Goal: Navigation & Orientation: Find specific page/section

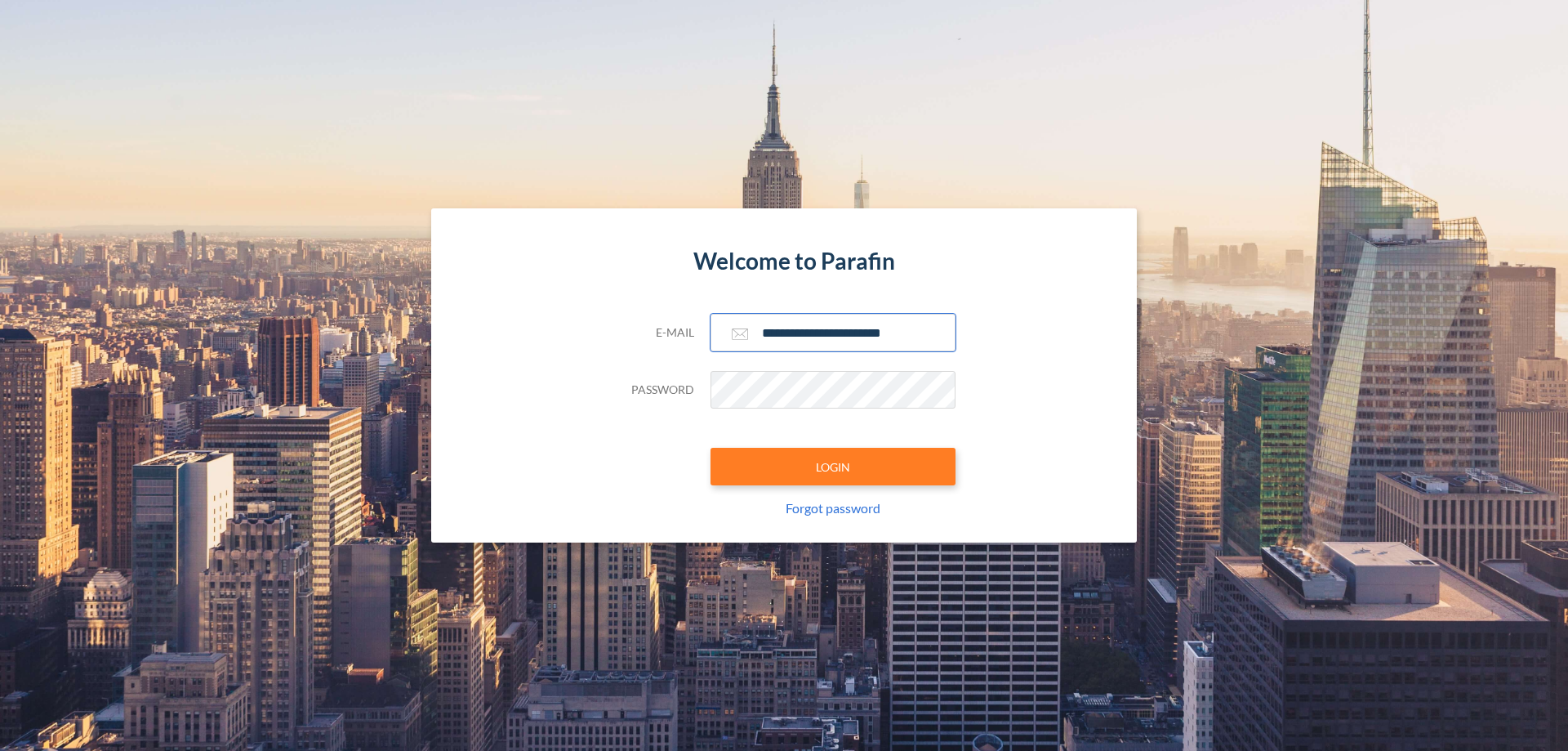
type input "**********"
click at [834, 466] on button "LOGIN" at bounding box center [833, 466] width 245 height 38
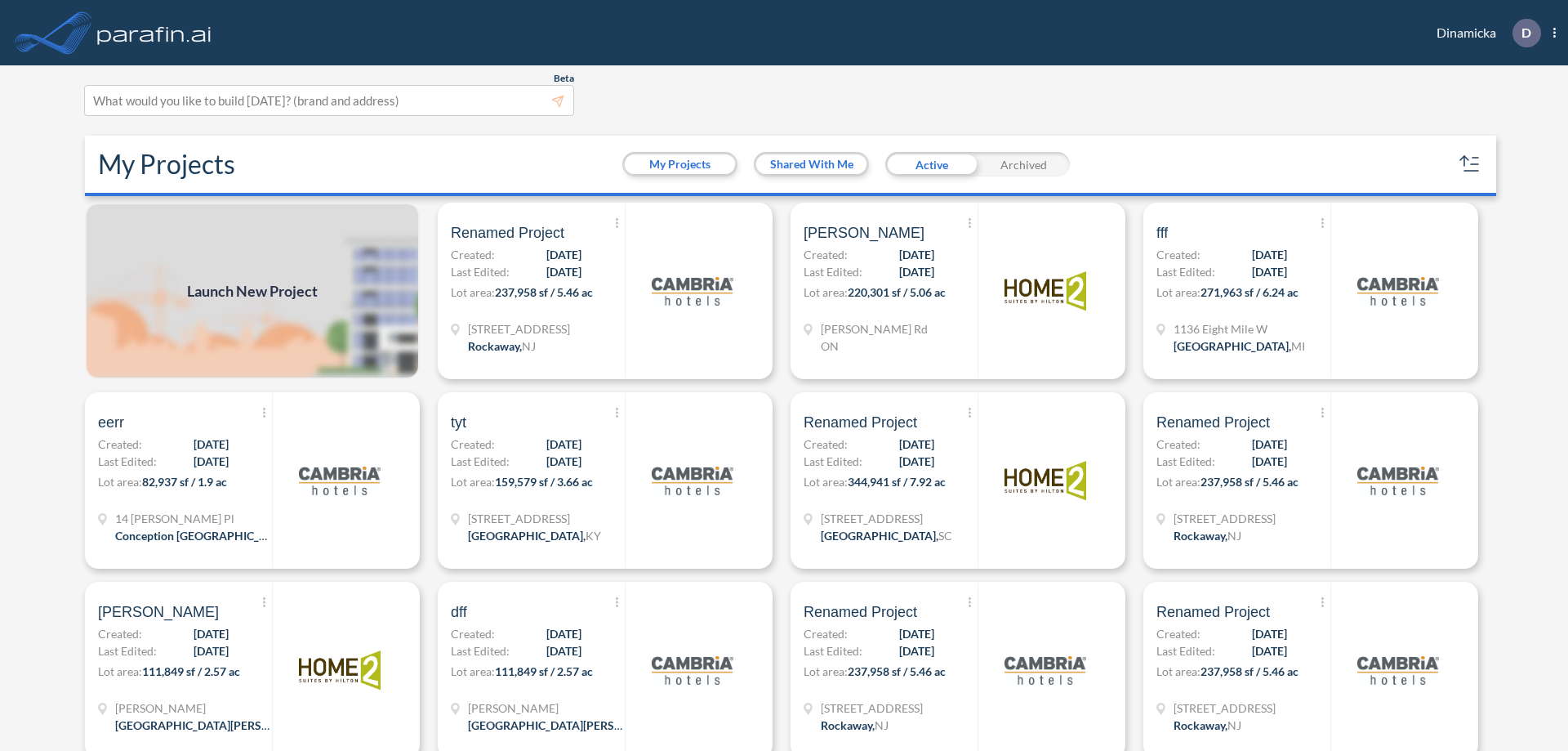
scroll to position [4, 0]
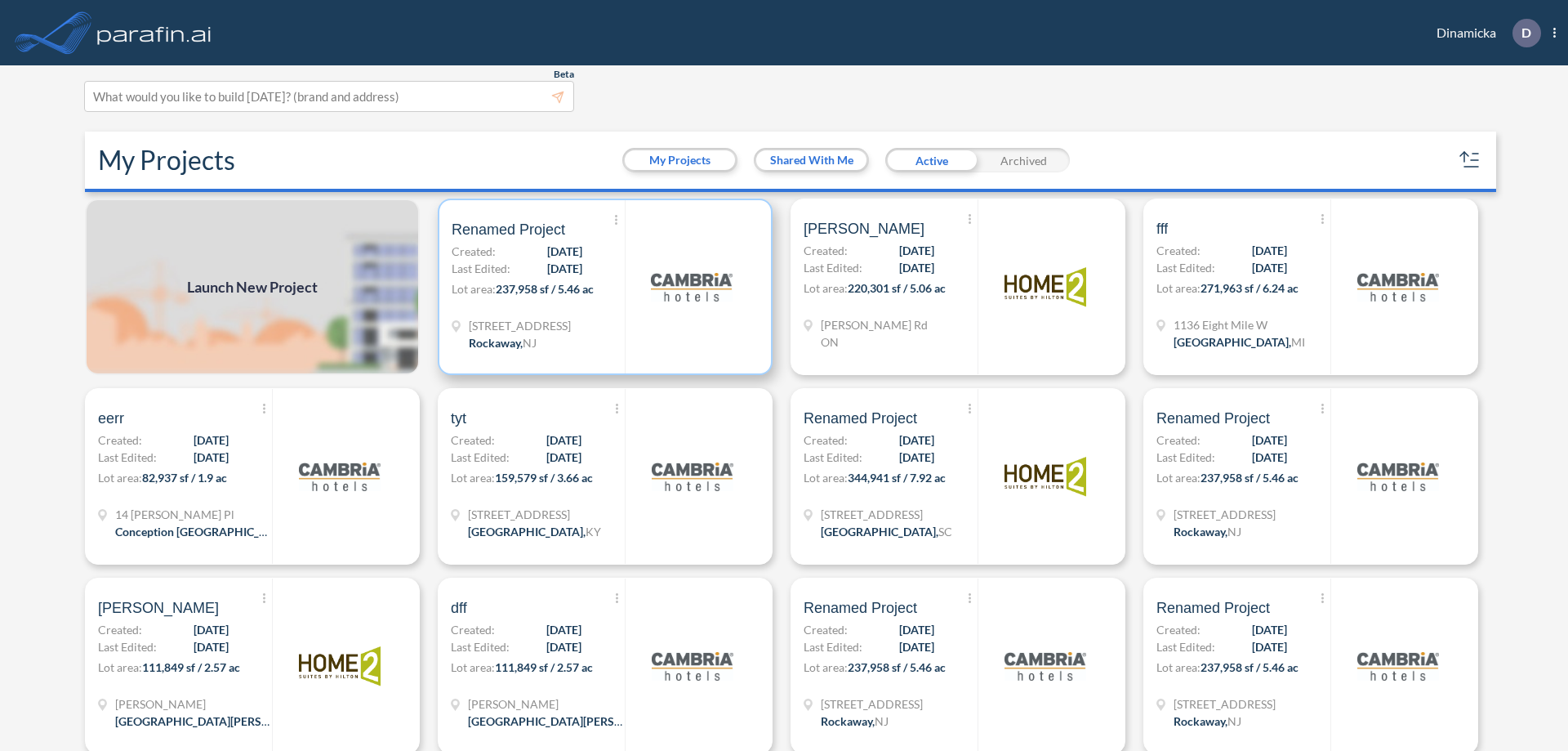
click at [602, 286] on p "Lot area: 237,958 sf / 5.46 ac" at bounding box center [538, 292] width 173 height 24
